Goal: Task Accomplishment & Management: Manage account settings

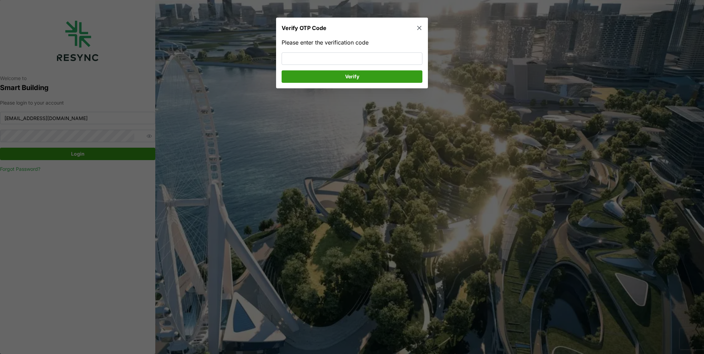
click at [320, 69] on div "Please enter the verification code Verify" at bounding box center [352, 60] width 141 height 45
click at [322, 61] on input at bounding box center [352, 58] width 141 height 12
click at [296, 52] on div "Please enter the verification code Verify" at bounding box center [352, 60] width 141 height 45
click at [296, 60] on input at bounding box center [352, 58] width 141 height 12
type input "474099"
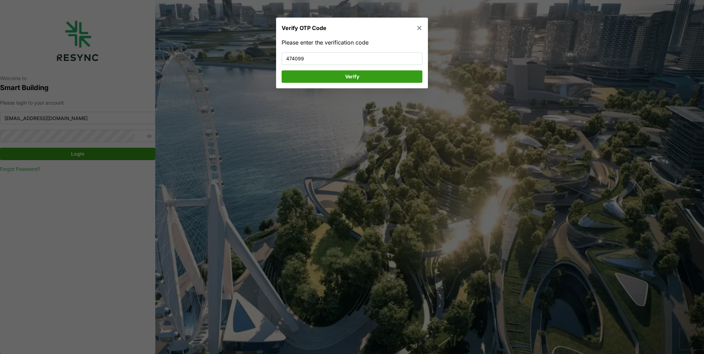
click at [361, 79] on span "Verify" at bounding box center [352, 77] width 128 height 12
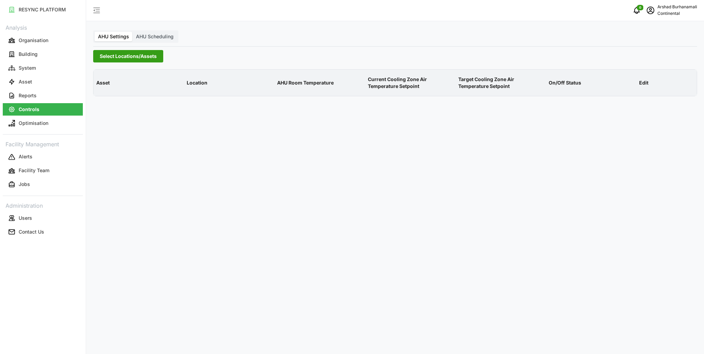
click at [138, 55] on span "Select Locations/Assets" at bounding box center [128, 56] width 57 height 12
click at [98, 86] on div "Continental Automotive [GEOGRAPHIC_DATA]" at bounding box center [166, 81] width 146 height 32
click at [102, 89] on icon at bounding box center [102, 88] width 6 height 6
click at [119, 97] on span "CA1" at bounding box center [131, 97] width 25 height 8
click at [117, 98] on span "Select CA1" at bounding box center [116, 97] width 4 height 4
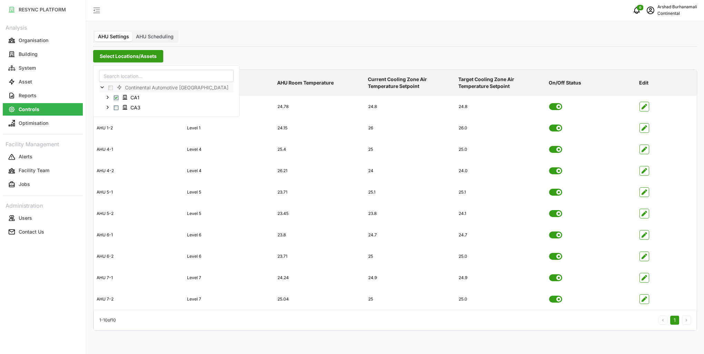
click at [399, 86] on p "Current Cooling Zone Air Temperature Setpoint" at bounding box center [410, 82] width 88 height 25
click at [30, 44] on button "Organisation" at bounding box center [43, 40] width 80 height 12
